Goal: Task Accomplishment & Management: Manage account settings

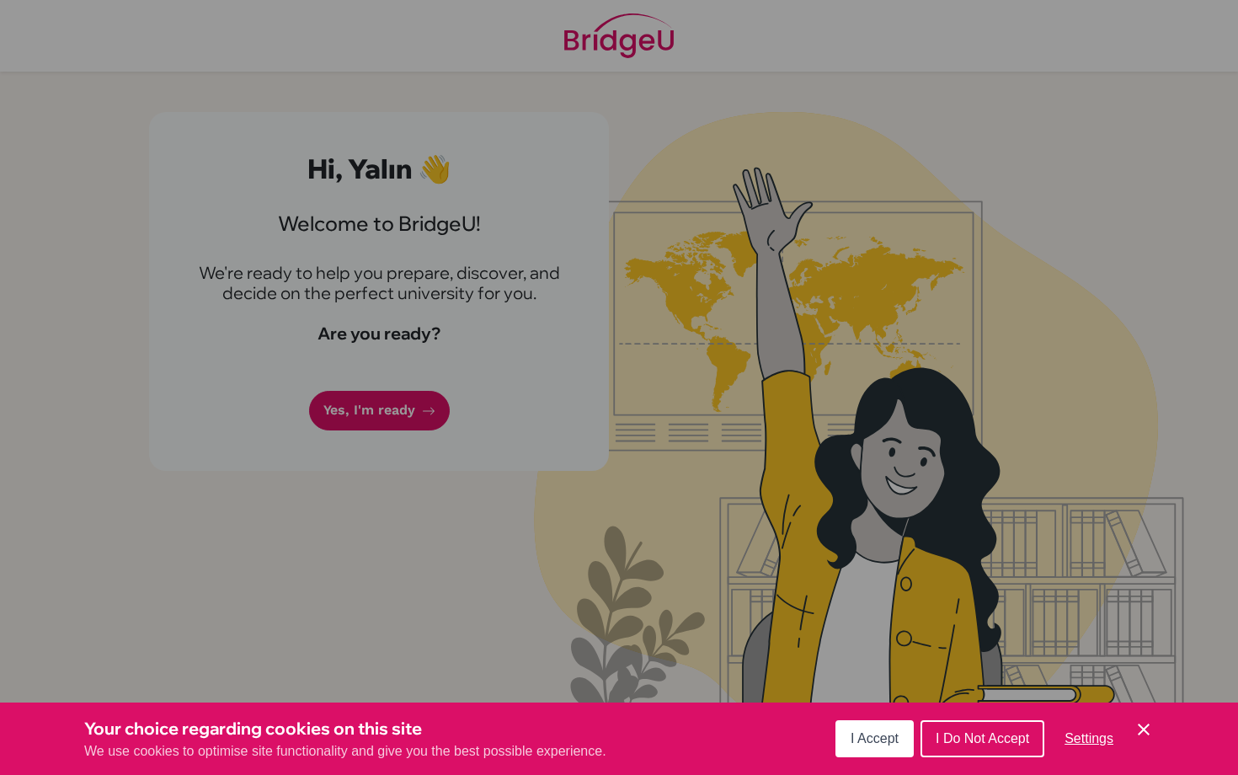
click at [886, 747] on button "I Accept" at bounding box center [874, 738] width 78 height 37
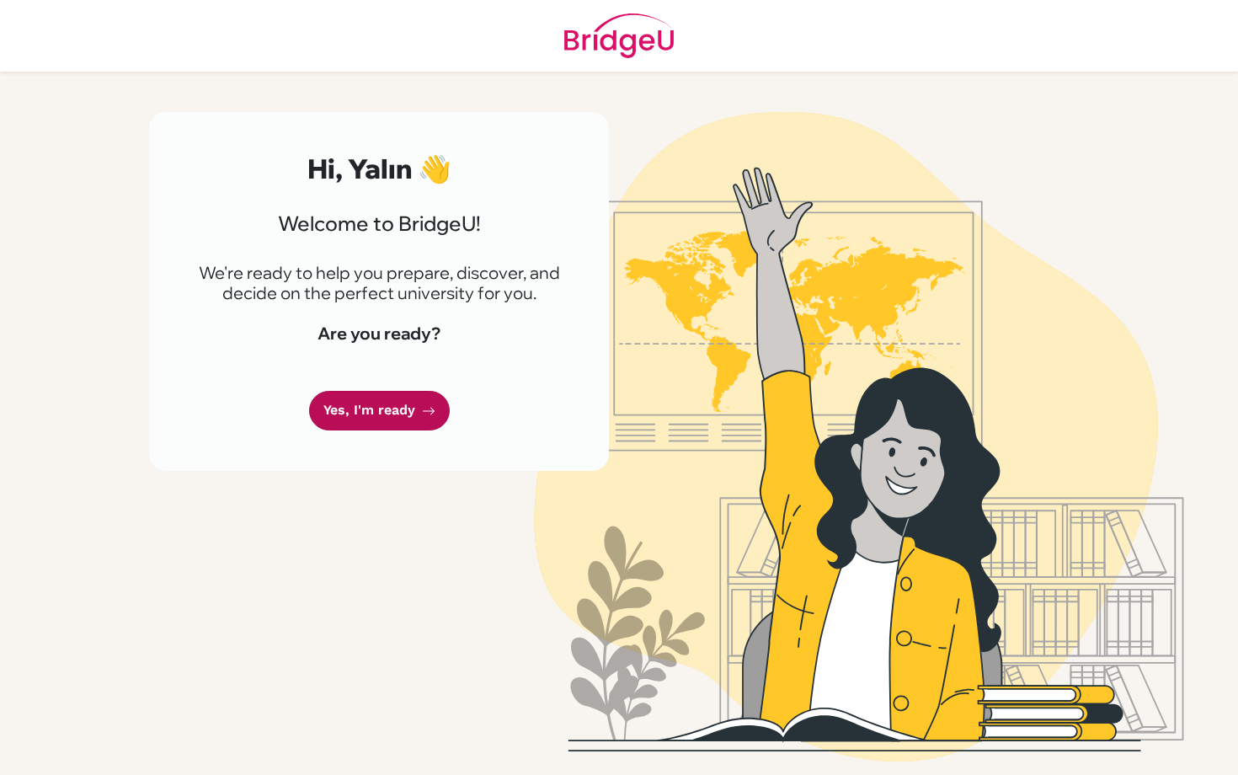
click at [370, 409] on link "Yes, I'm ready" at bounding box center [379, 411] width 141 height 40
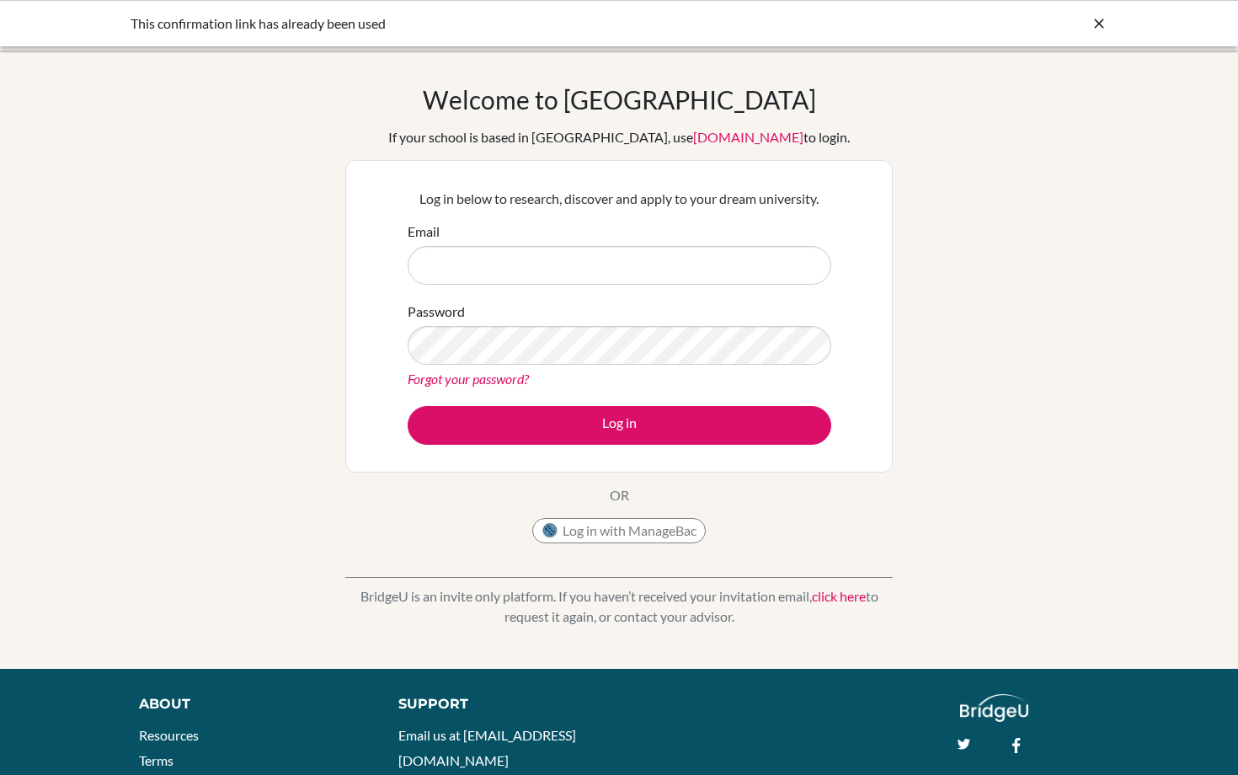
click at [491, 271] on input "Email" at bounding box center [620, 265] width 424 height 39
type input "[EMAIL_ADDRESS][DOMAIN_NAME]"
click at [408, 406] on button "Log in" at bounding box center [620, 425] width 424 height 39
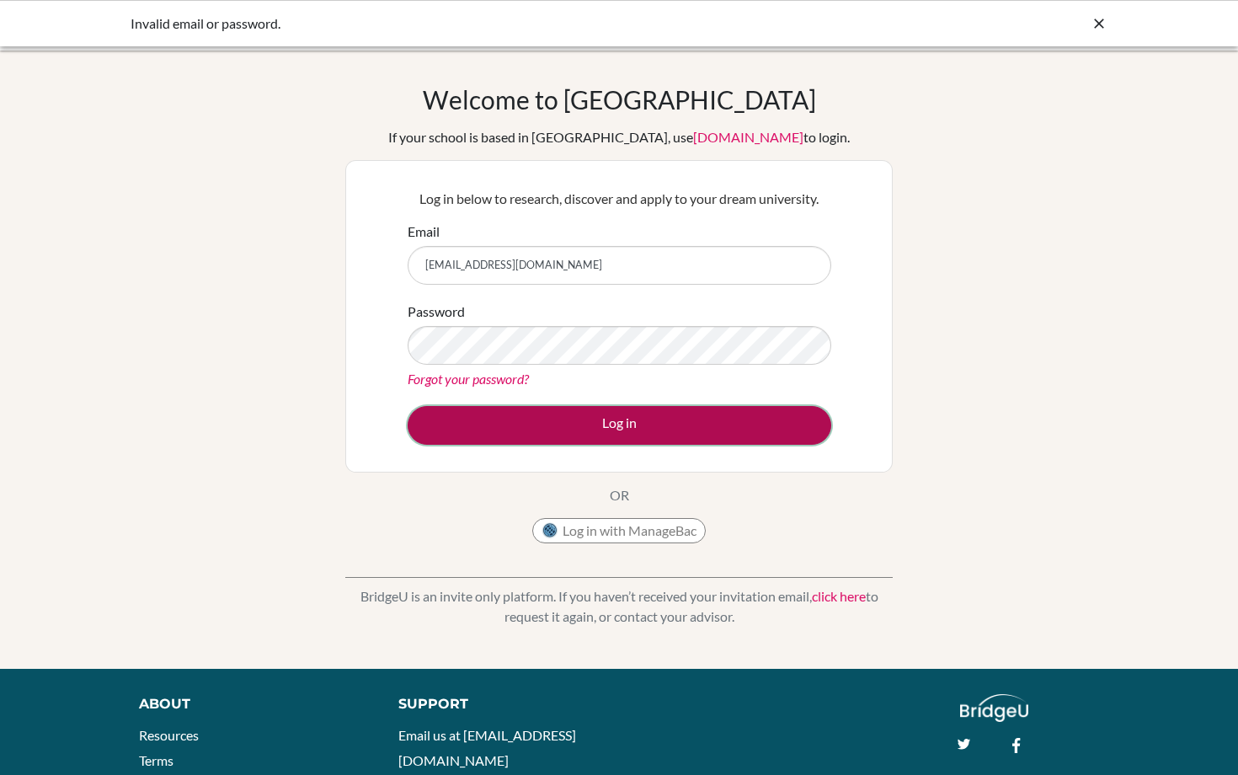
click at [547, 421] on button "Log in" at bounding box center [620, 425] width 424 height 39
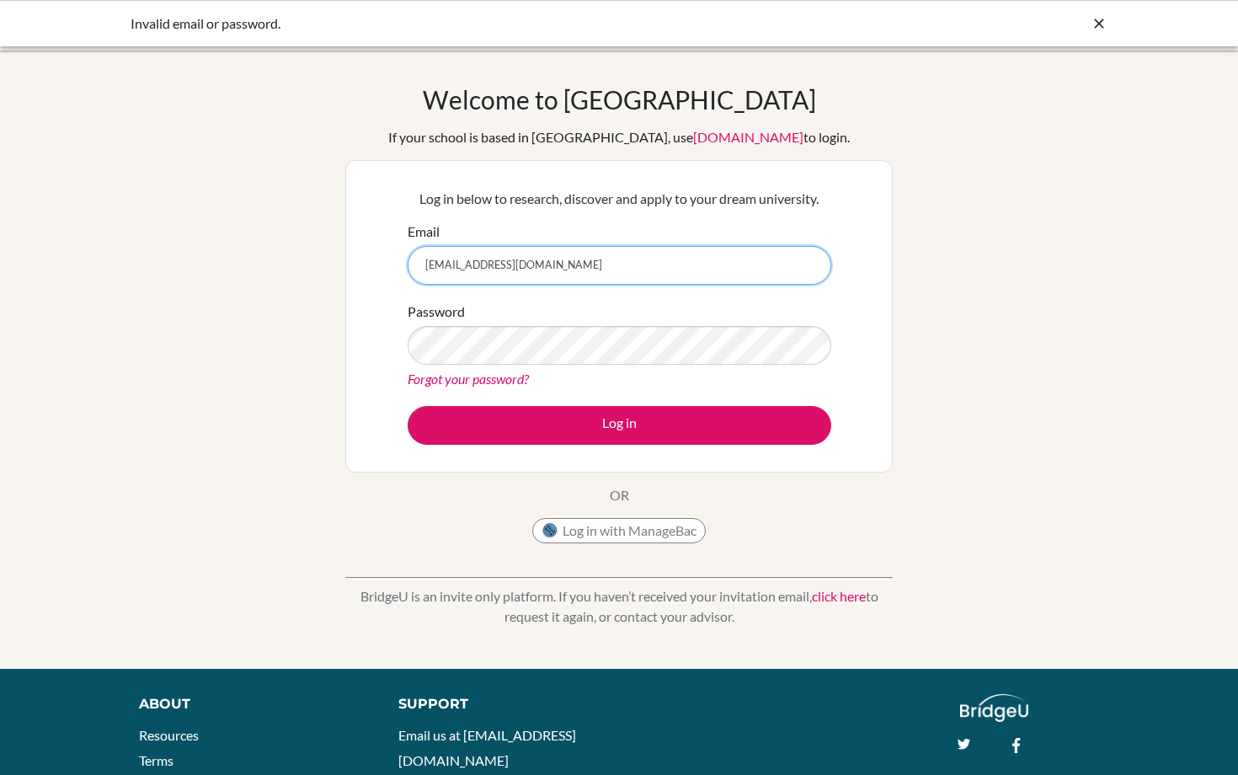
drag, startPoint x: 564, startPoint y: 264, endPoint x: 344, endPoint y: 264, distance: 220.6
click at [343, 264] on div "Welcome to [GEOGRAPHIC_DATA] If your school is based in [GEOGRAPHIC_DATA], use …" at bounding box center [619, 359] width 1238 height 551
type input "[EMAIL_ADDRESS][DOMAIN_NAME]"
click at [461, 403] on form "Email 218078@blisankara.org Password Forgot your password? Log in" at bounding box center [620, 332] width 424 height 223
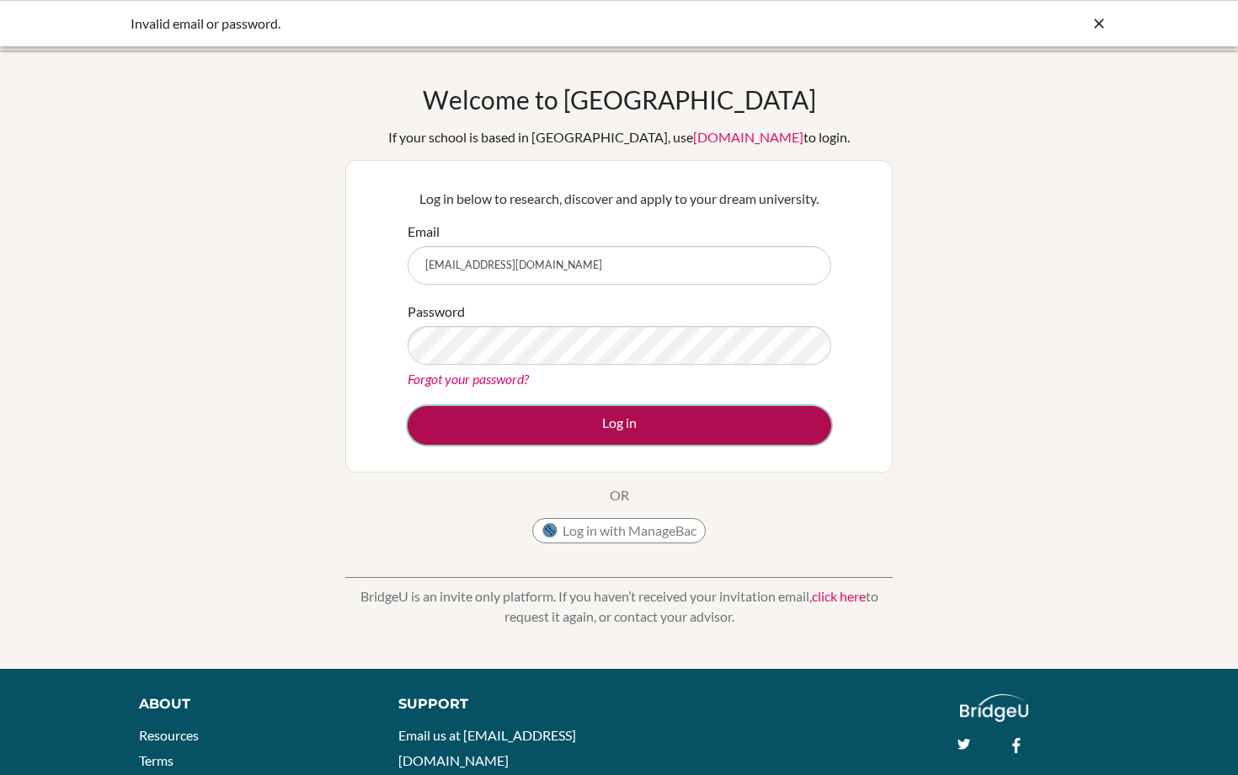
click at [459, 421] on button "Log in" at bounding box center [620, 425] width 424 height 39
